Goal: Task Accomplishment & Management: Use online tool/utility

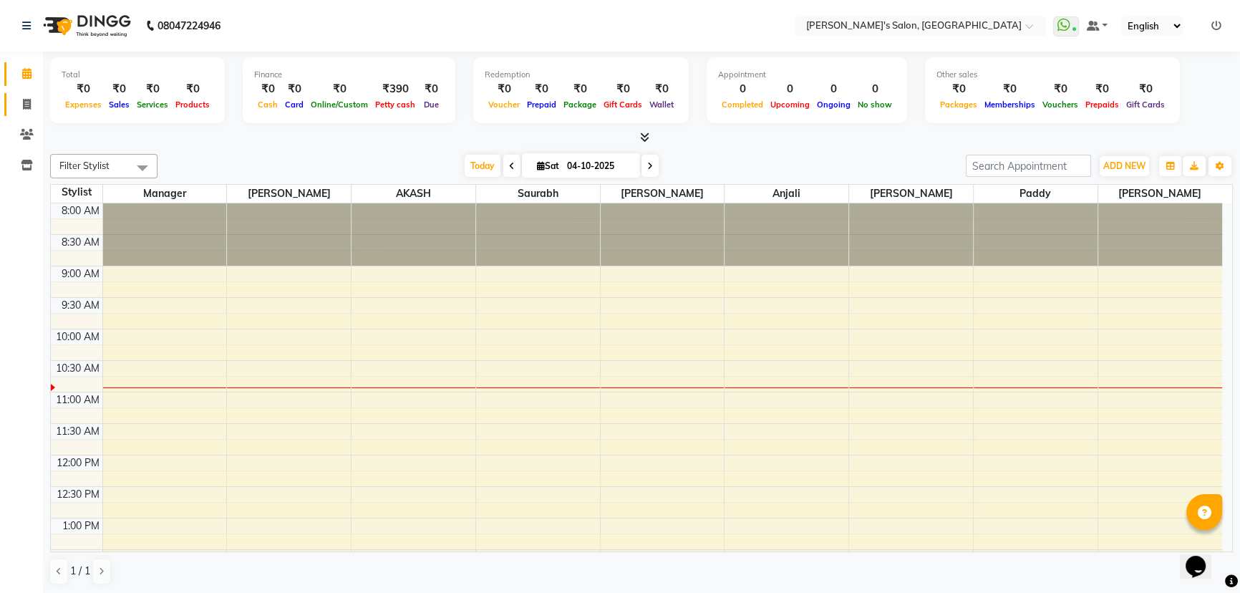
scroll to position [126, 0]
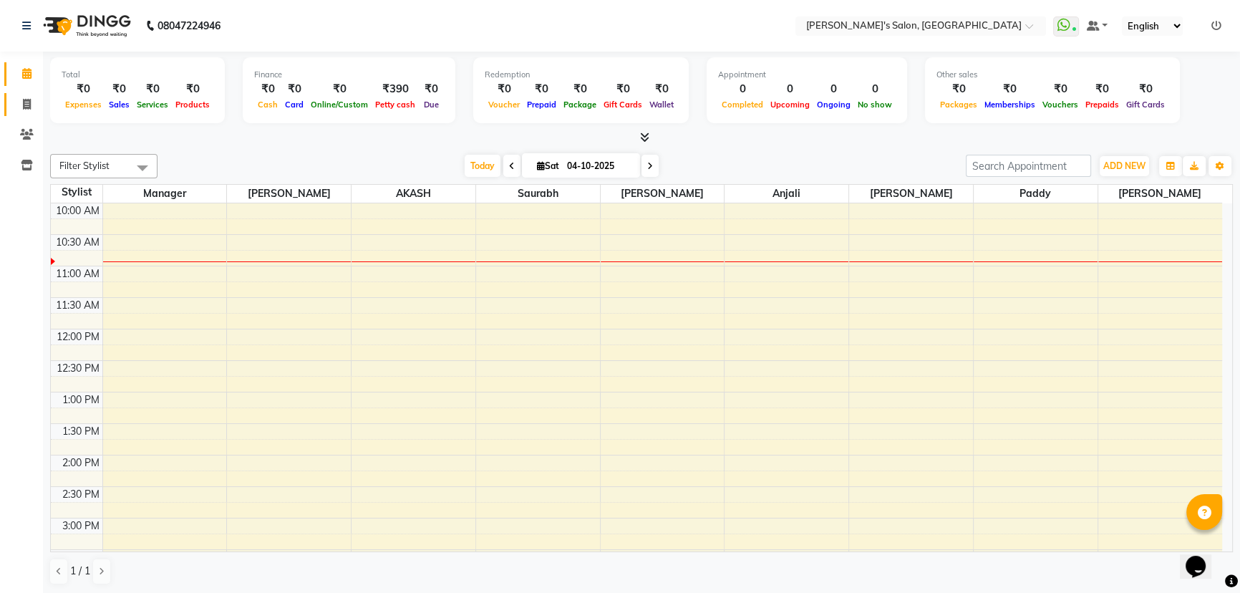
click at [36, 105] on span at bounding box center [26, 105] width 25 height 16
select select "7366"
select select "service"
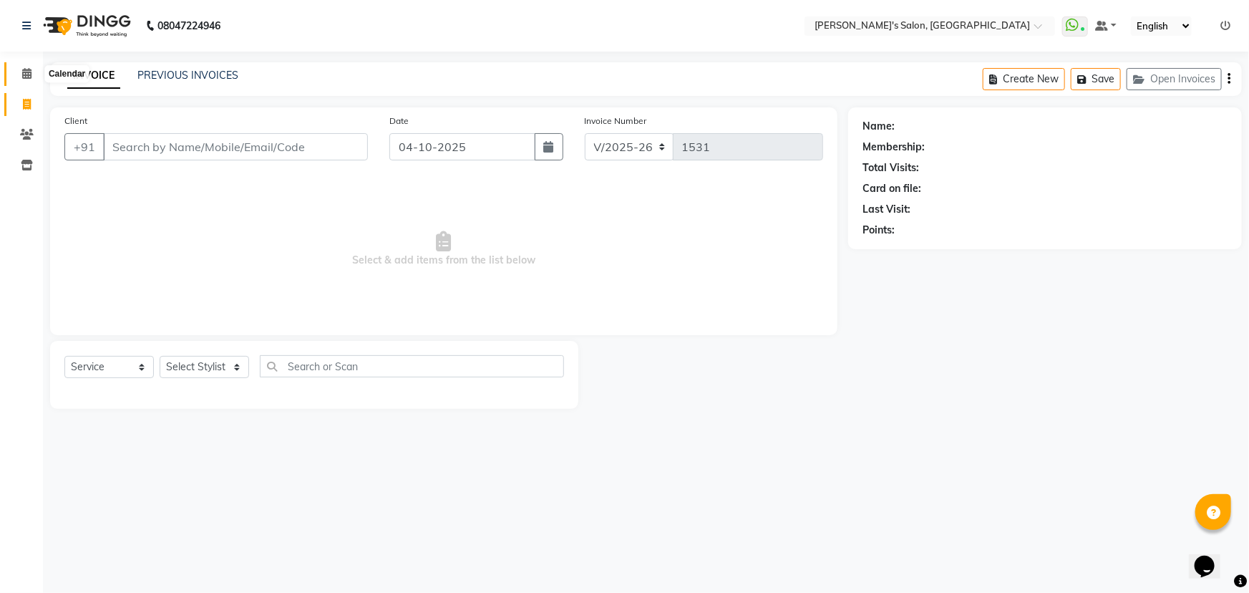
click at [23, 77] on icon at bounding box center [26, 73] width 9 height 11
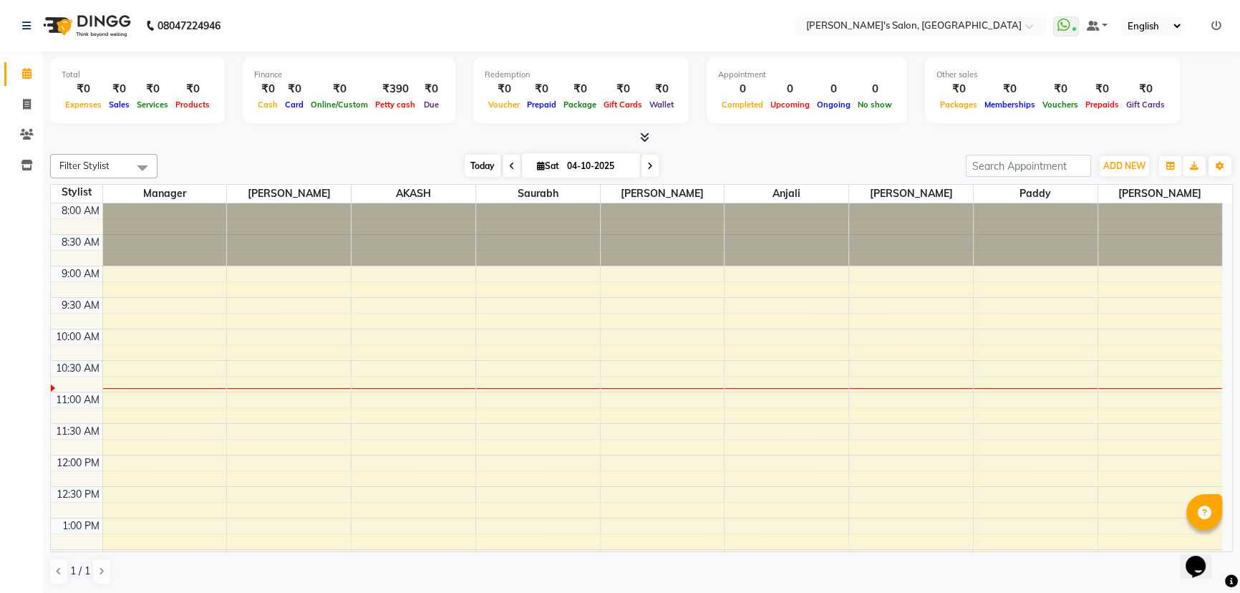
click at [476, 155] on span "Today" at bounding box center [483, 166] width 36 height 22
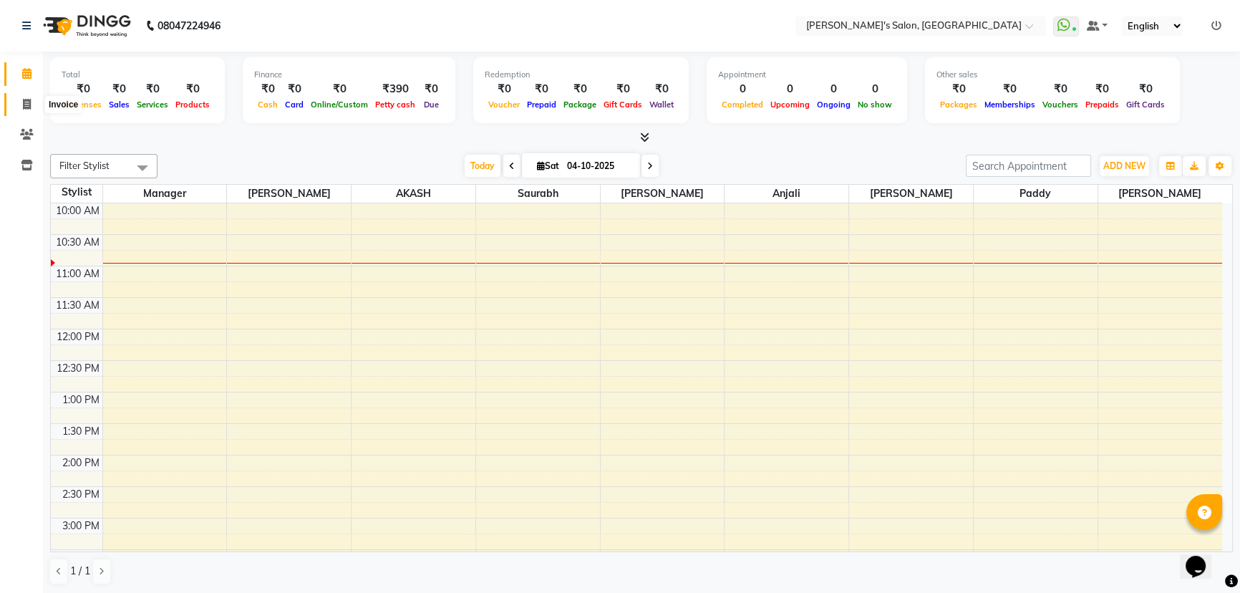
click at [20, 100] on span at bounding box center [26, 105] width 25 height 16
select select "7366"
select select "service"
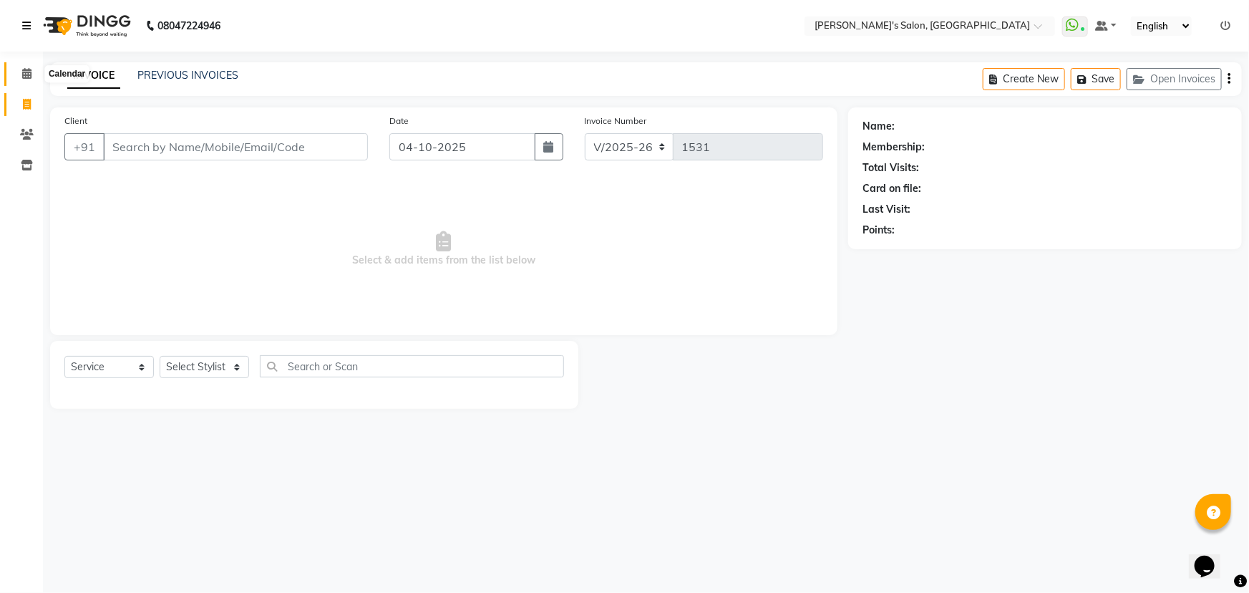
drag, startPoint x: 29, startPoint y: 67, endPoint x: 21, endPoint y: 5, distance: 62.1
click at [29, 67] on span at bounding box center [26, 74] width 25 height 16
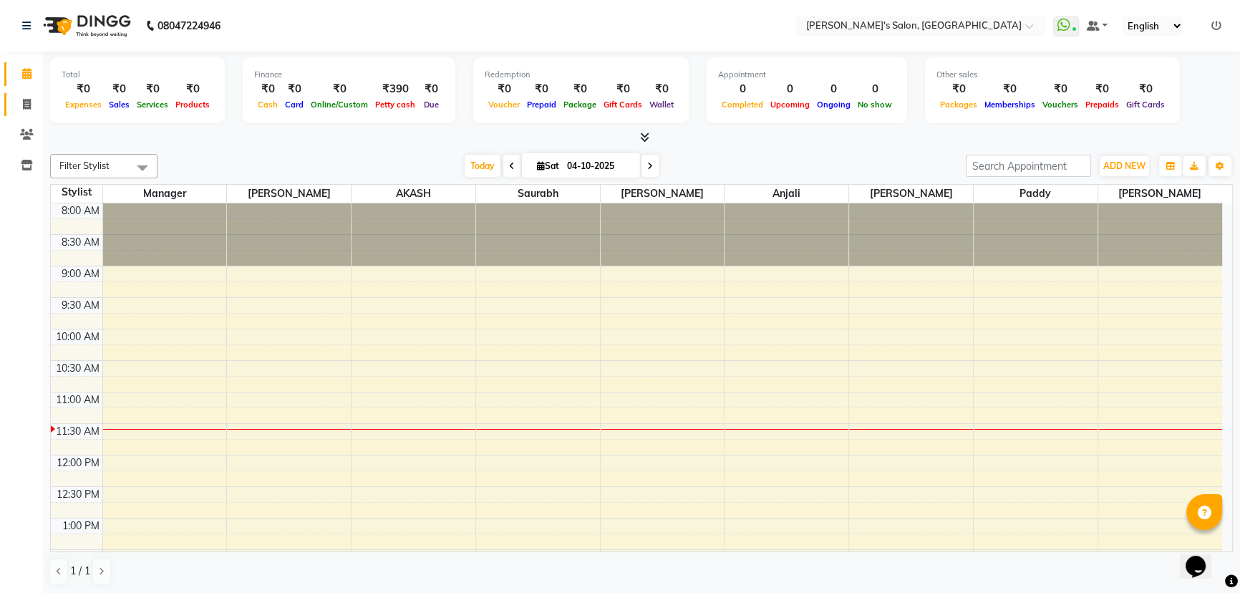
click at [34, 99] on span at bounding box center [26, 105] width 25 height 16
select select "service"
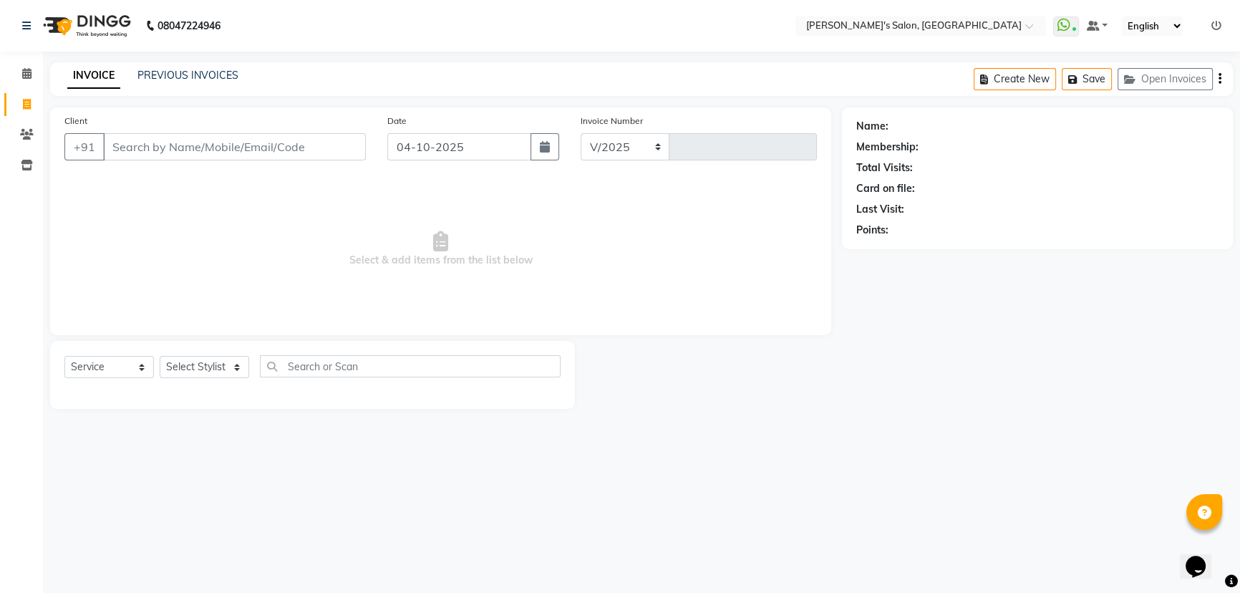
select select "7366"
type input "1531"
click at [220, 374] on select "Select Stylist" at bounding box center [204, 367] width 89 height 22
select select "64321"
click at [160, 356] on select "Select Stylist AKASH ANIL KONDHAMANGALE [PERSON_NAME] Manager [PERSON_NAME] [PE…" at bounding box center [204, 367] width 89 height 22
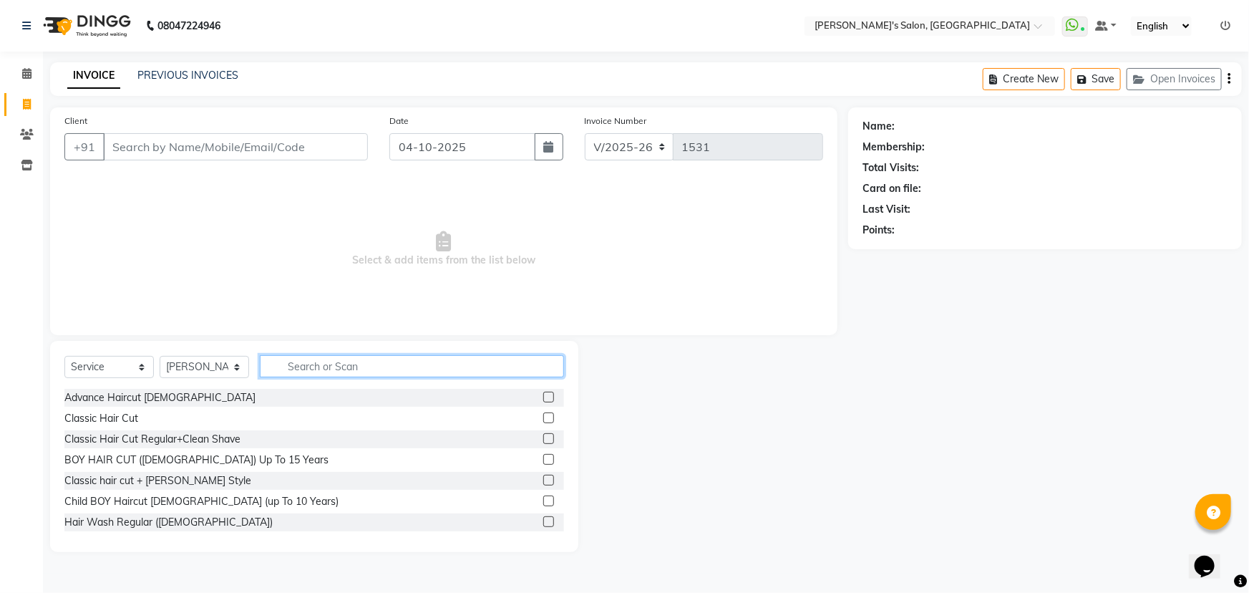
click at [310, 367] on input "text" at bounding box center [412, 366] width 304 height 22
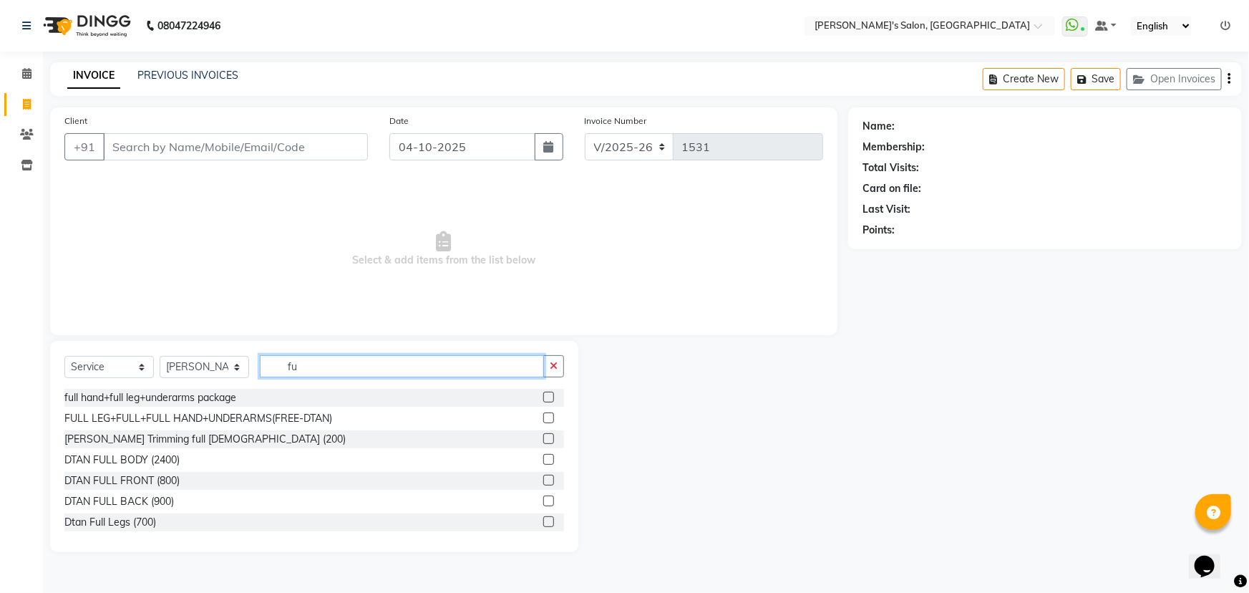
type input "f"
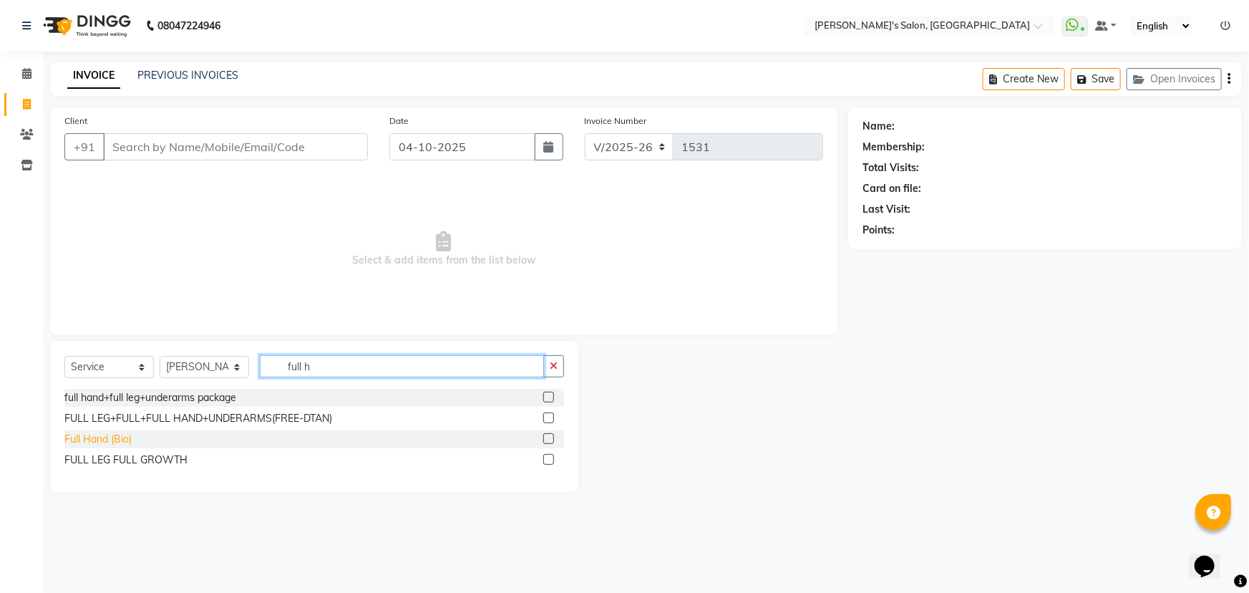
type input "full h"
click at [88, 442] on div "Full Hand (Bio)" at bounding box center [97, 439] width 67 height 15
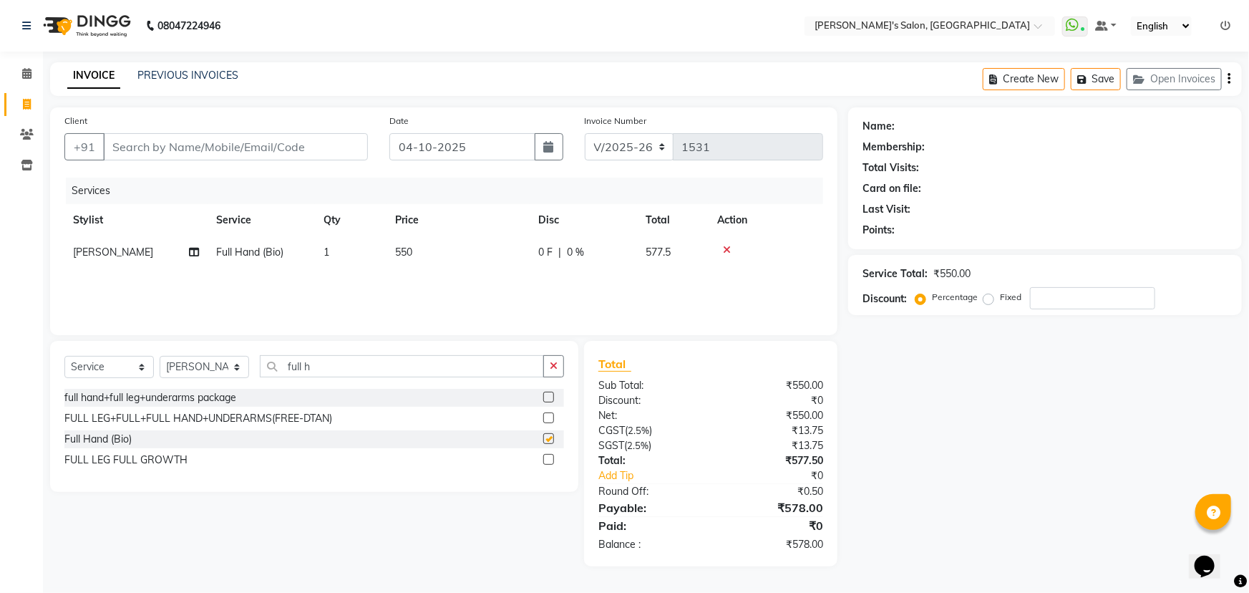
checkbox input "false"
click at [345, 363] on input "full h" at bounding box center [402, 366] width 284 height 22
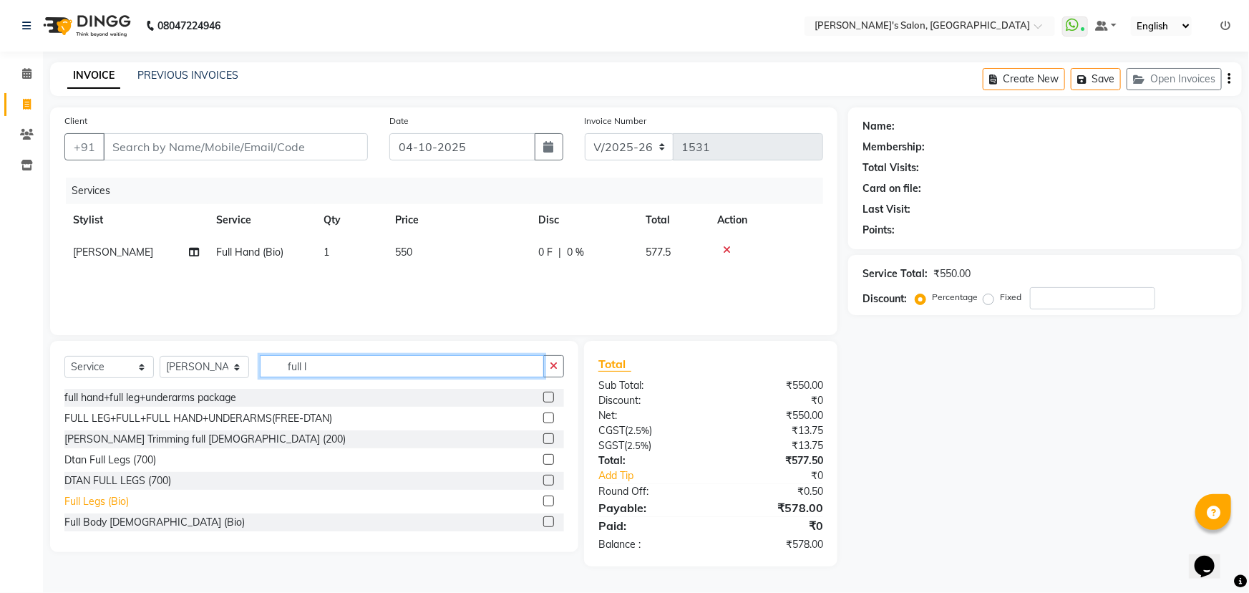
type input "full l"
click at [82, 499] on div "Full Legs (Bio)" at bounding box center [96, 501] width 64 height 15
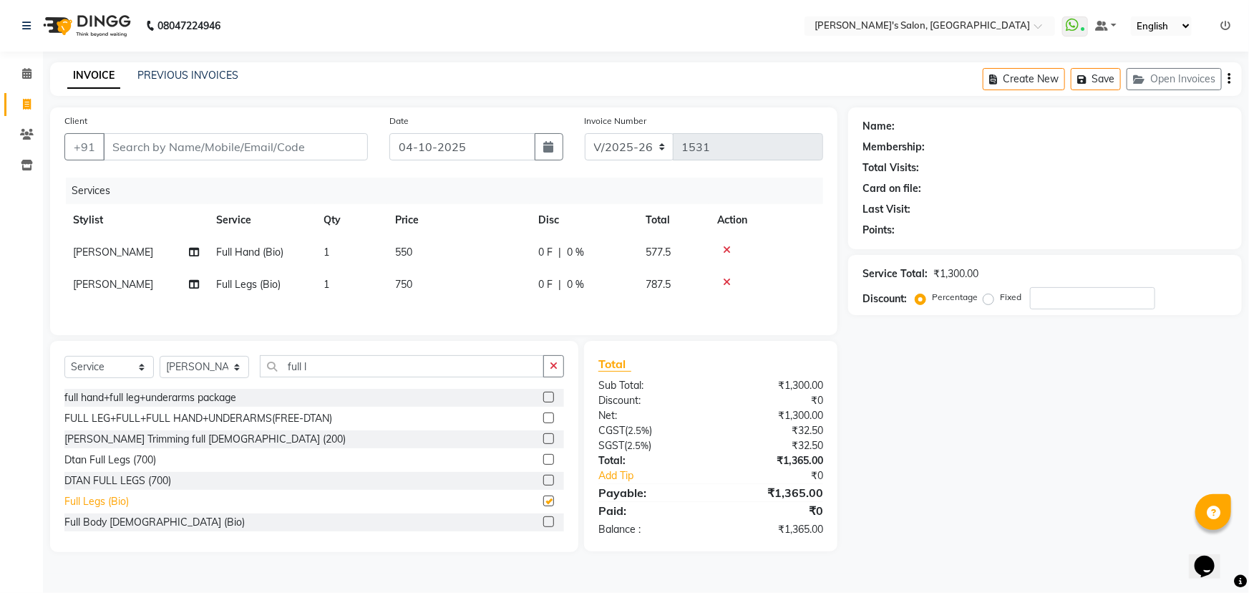
checkbox input "false"
click at [147, 141] on input "Client" at bounding box center [235, 146] width 265 height 27
type input "7"
type input "0"
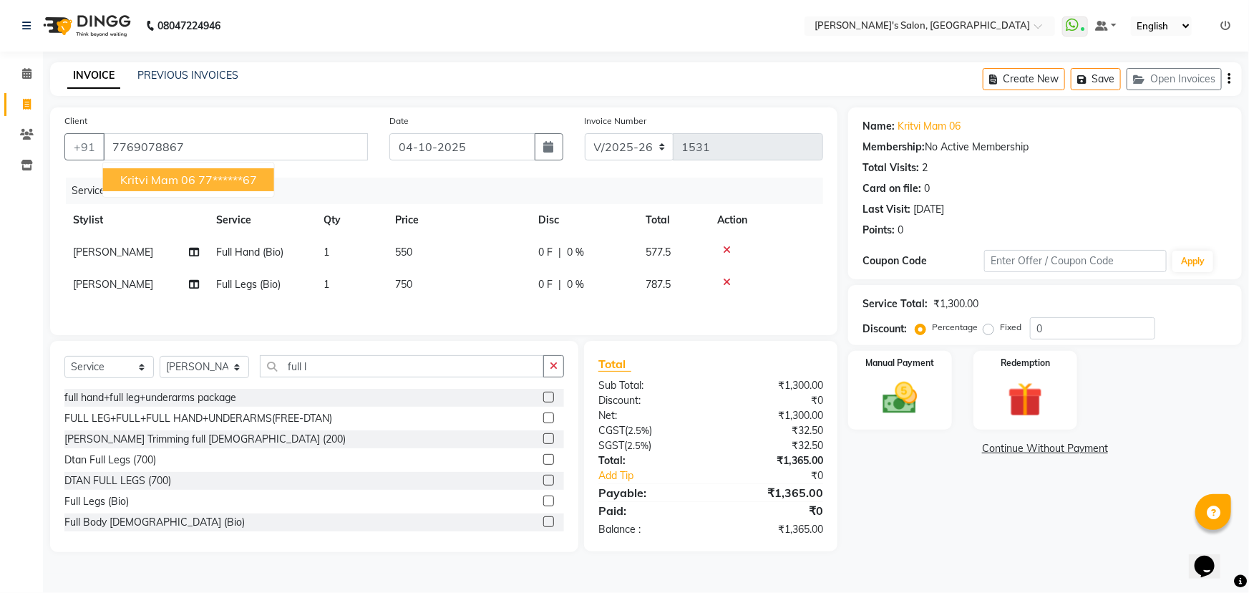
click at [198, 173] on ngb-highlight "77******67" at bounding box center [227, 180] width 59 height 14
type input "77******67"
click at [902, 401] on img at bounding box center [900, 398] width 59 height 42
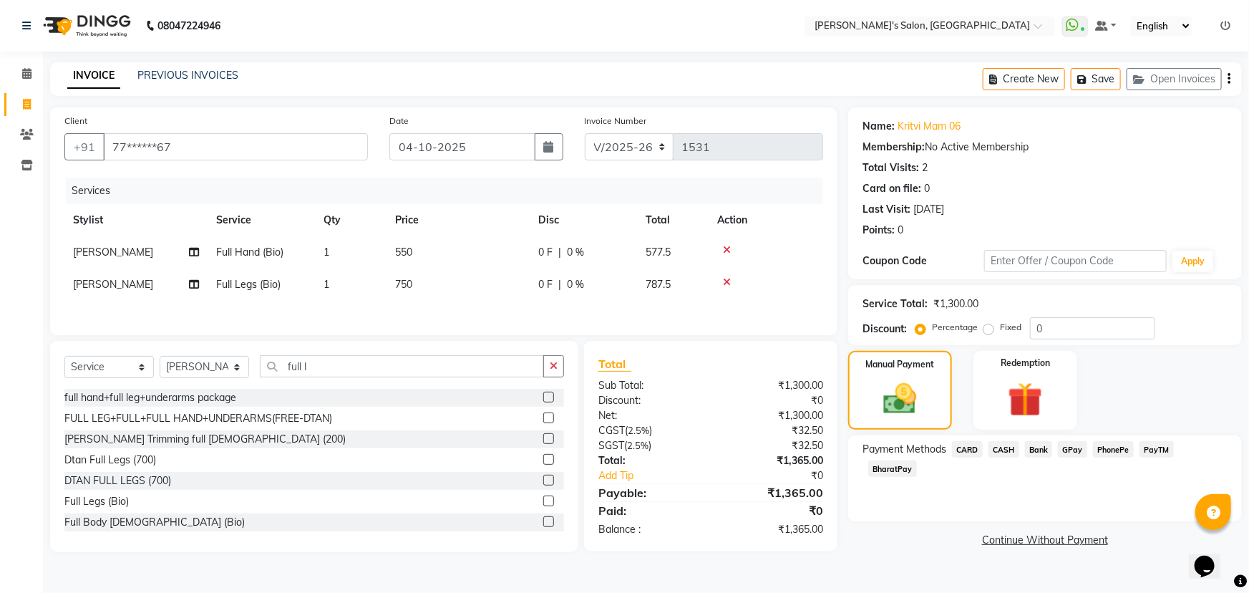
click at [1157, 452] on span "PayTM" at bounding box center [1157, 449] width 34 height 16
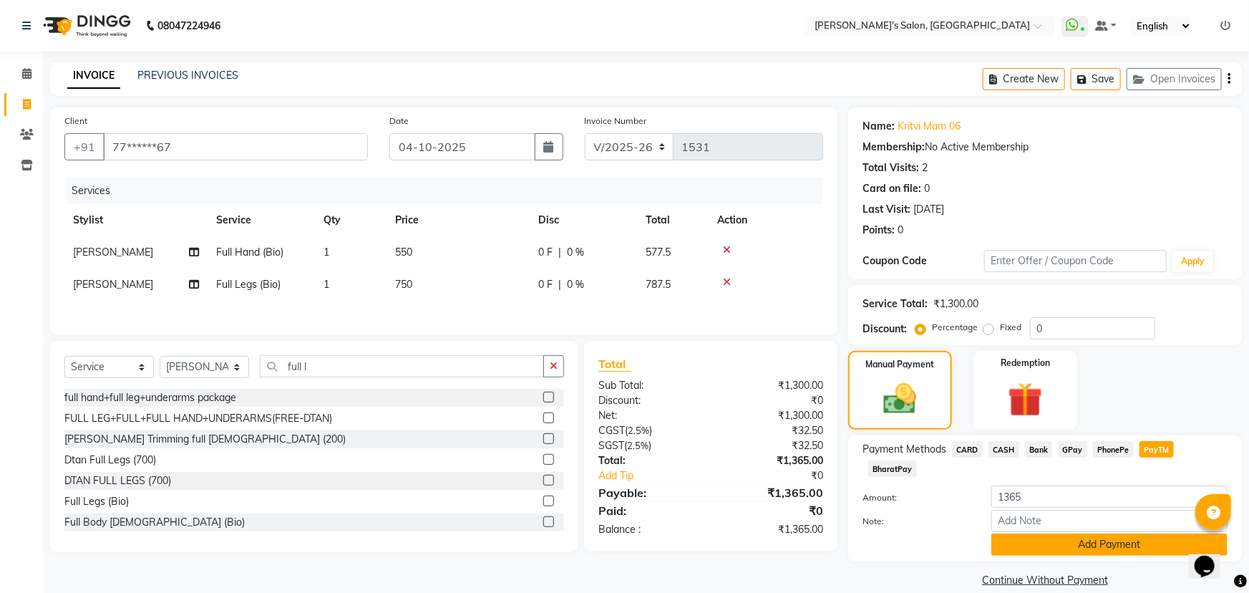
click at [1088, 533] on button "Add Payment" at bounding box center [1109, 544] width 236 height 22
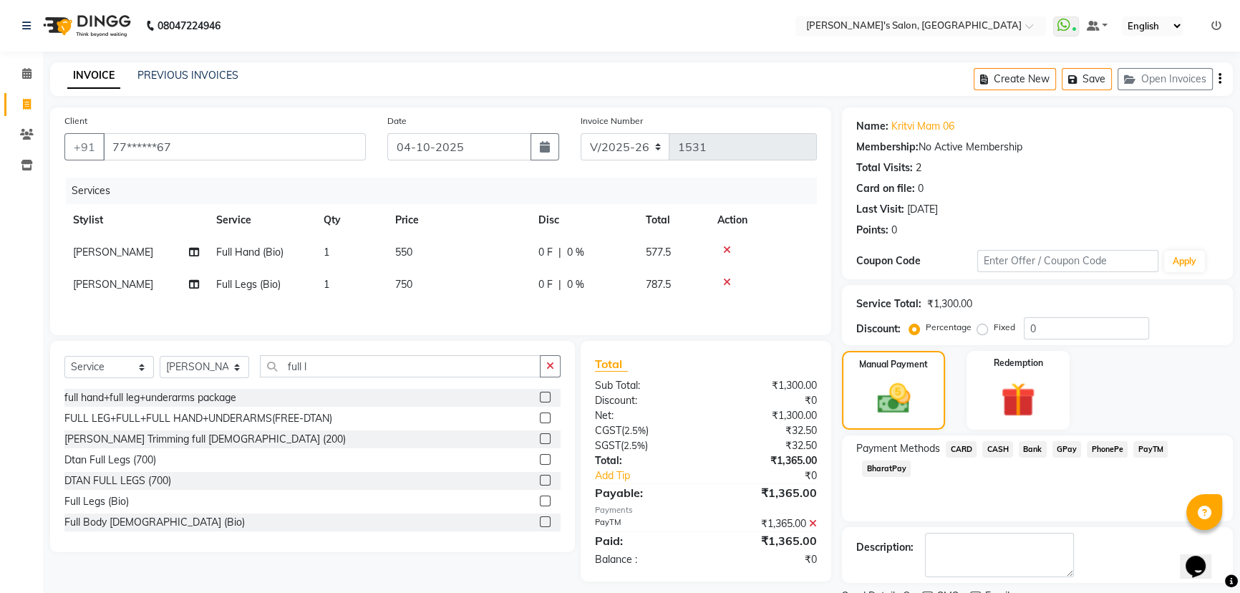
scroll to position [59, 0]
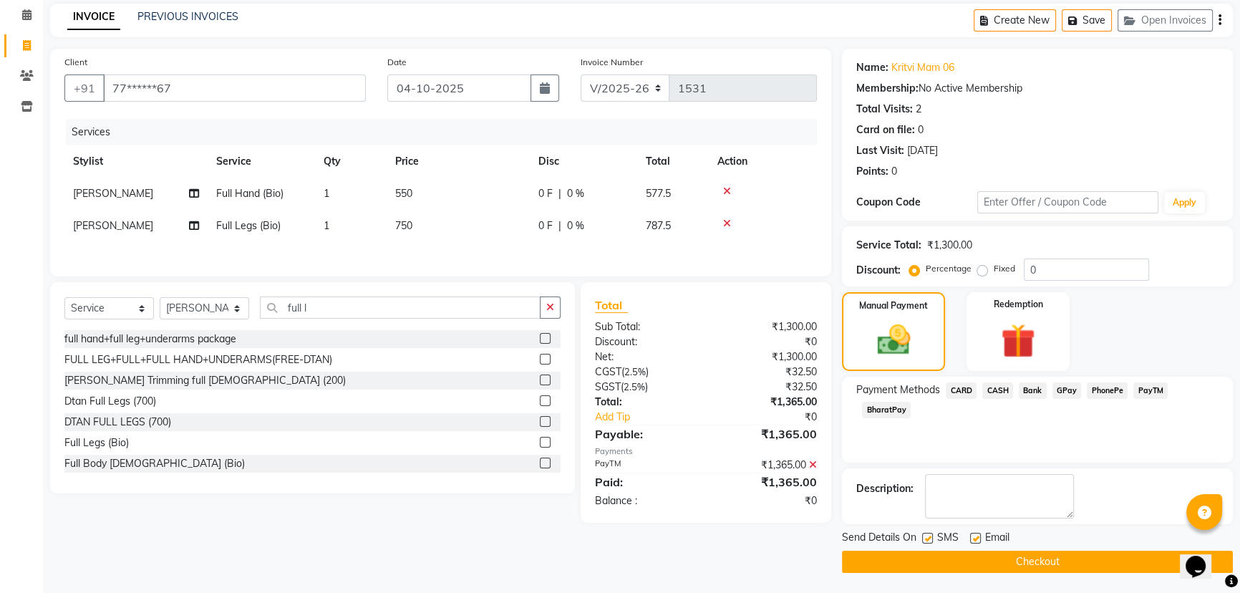
click at [967, 560] on button "Checkout" at bounding box center [1037, 561] width 391 height 22
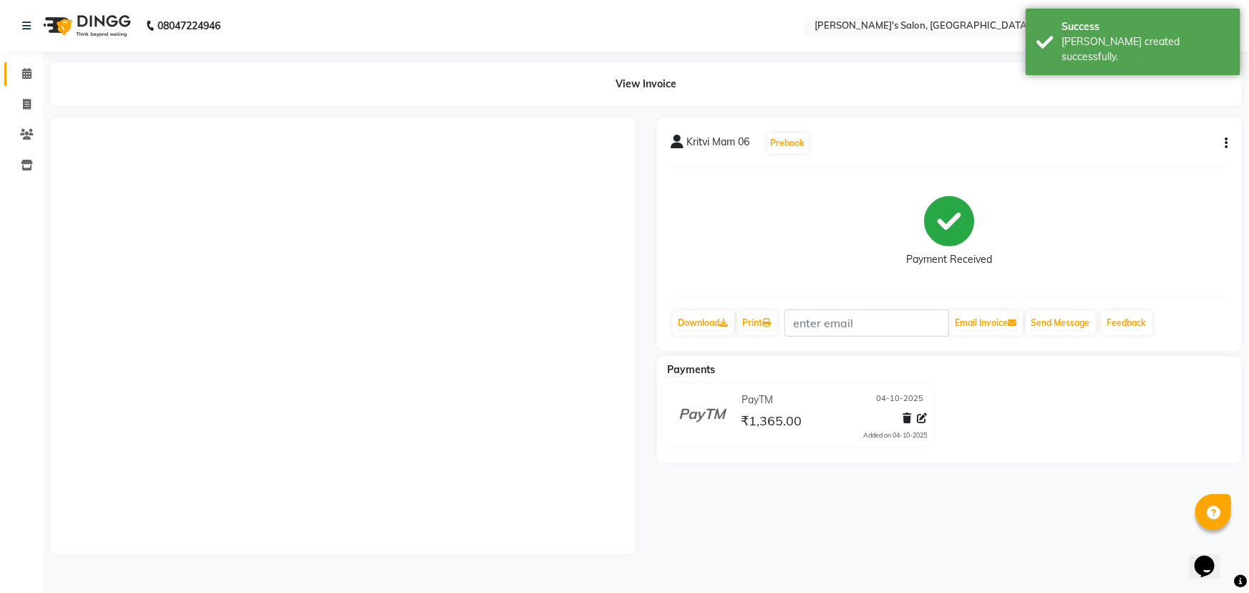
click at [27, 74] on icon at bounding box center [26, 73] width 9 height 11
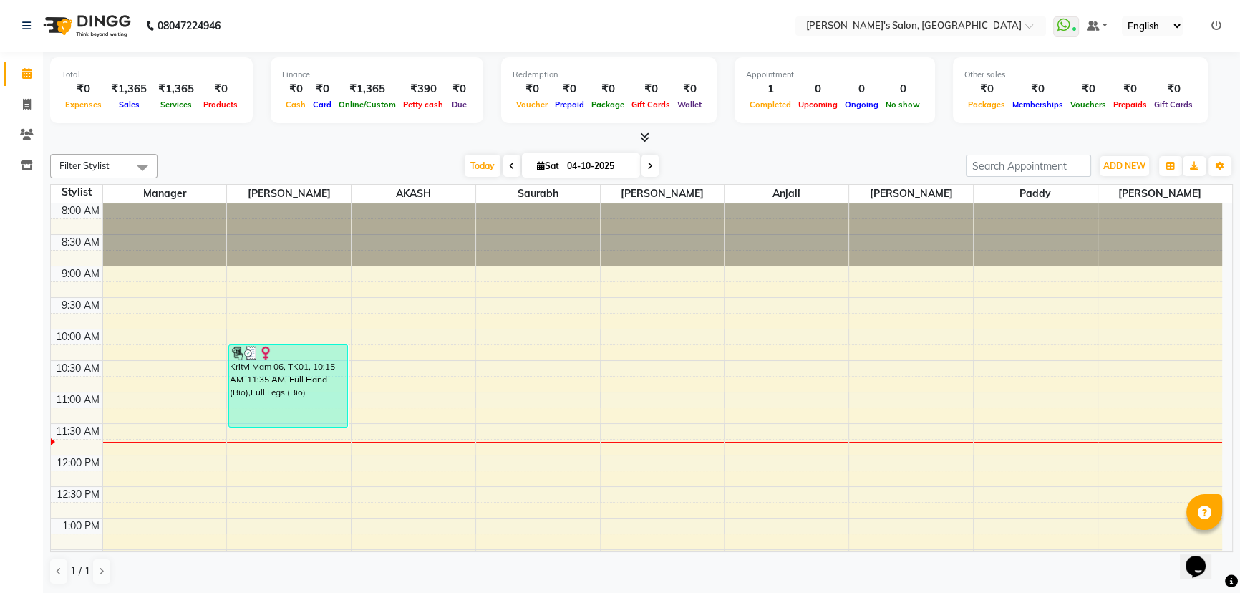
click at [1220, 24] on icon at bounding box center [1216, 26] width 10 height 10
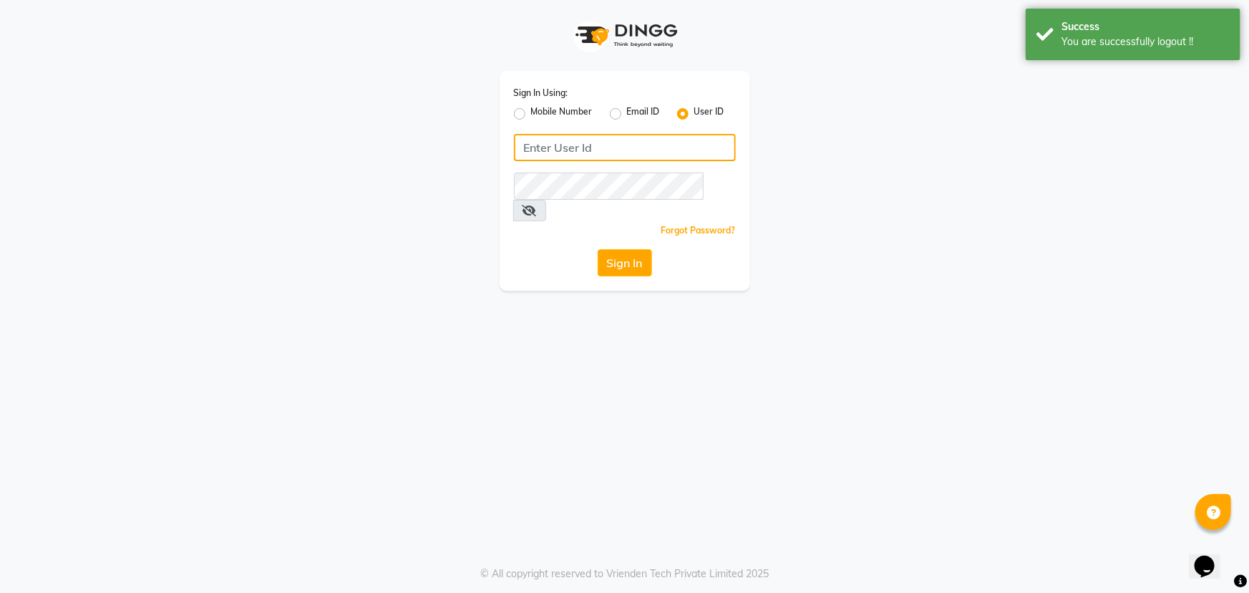
type input "8279543673"
click at [531, 115] on label "Mobile Number" at bounding box center [562, 113] width 62 height 17
click at [531, 115] on input "Mobile Number" at bounding box center [535, 109] width 9 height 9
radio input "true"
radio input "false"
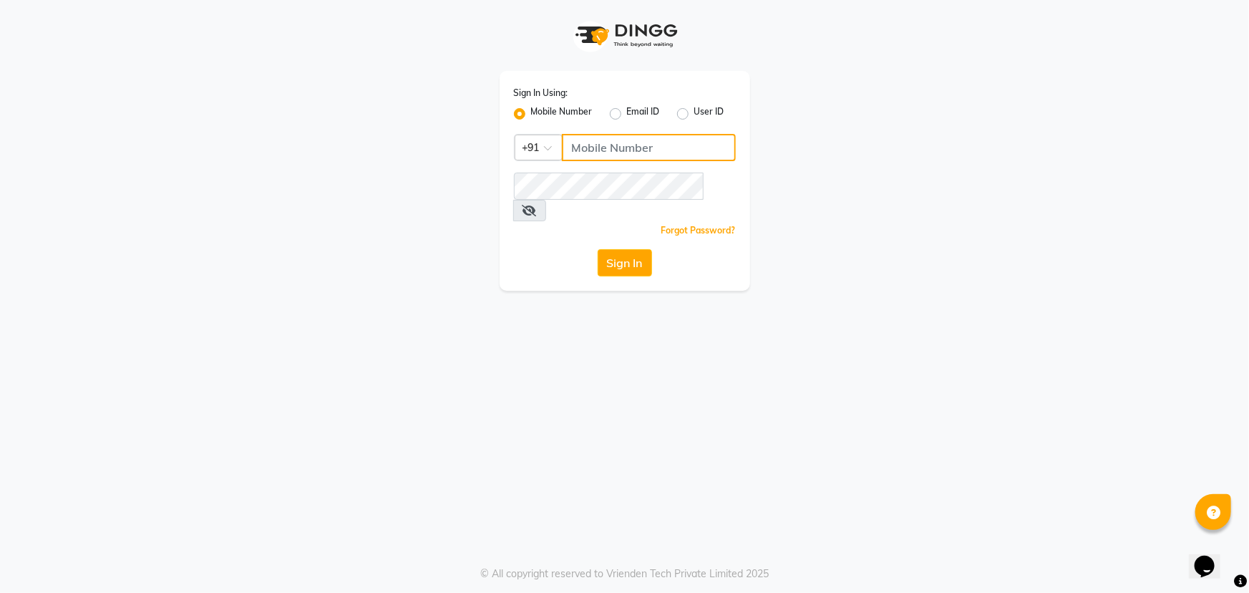
click at [614, 154] on input "Username" at bounding box center [649, 147] width 174 height 27
type input "8668419955"
click at [543, 249] on div "Sign In" at bounding box center [625, 262] width 222 height 27
click at [623, 249] on button "Sign In" at bounding box center [625, 262] width 54 height 27
